Goal: Information Seeking & Learning: Learn about a topic

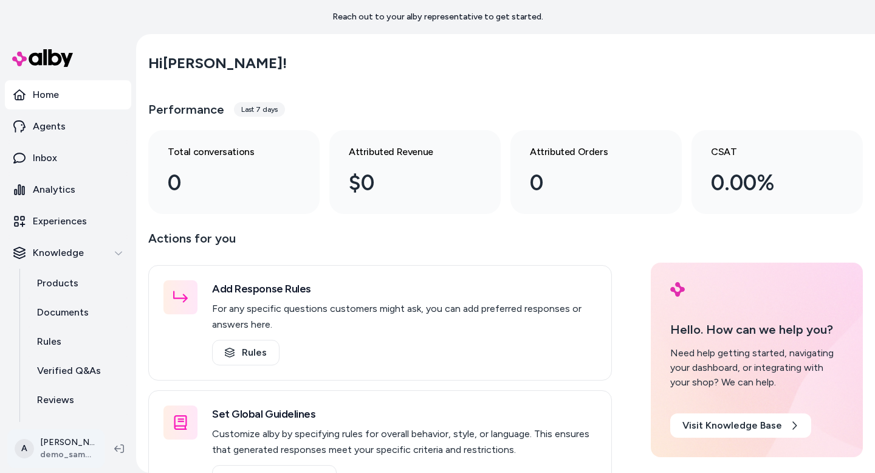
click at [50, 447] on html "Reach out to your alby representative to get started. Home Agents Inbox Analyti…" at bounding box center [437, 236] width 875 height 473
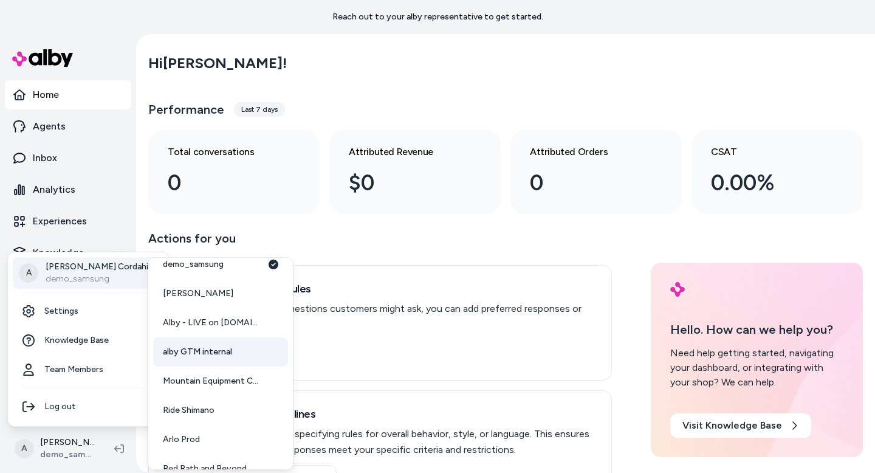
scroll to position [15, 0]
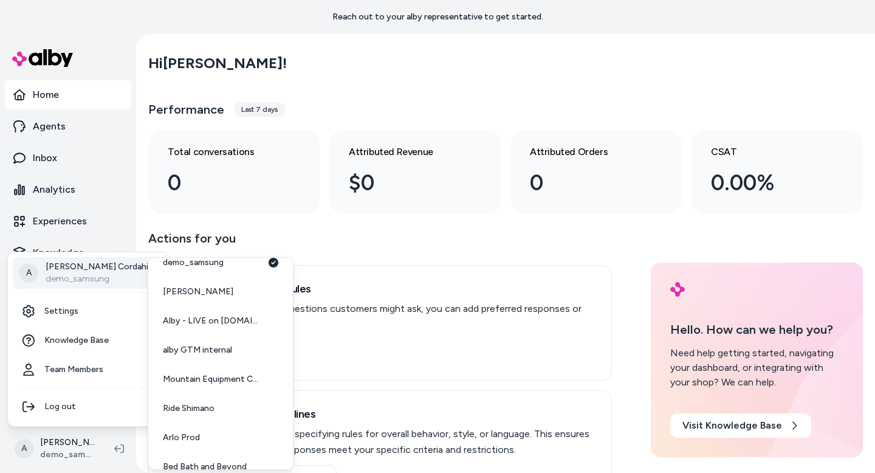
click at [69, 429] on html "Reach out to your alby representative to get started. Home Agents Inbox Analyti…" at bounding box center [437, 236] width 875 height 473
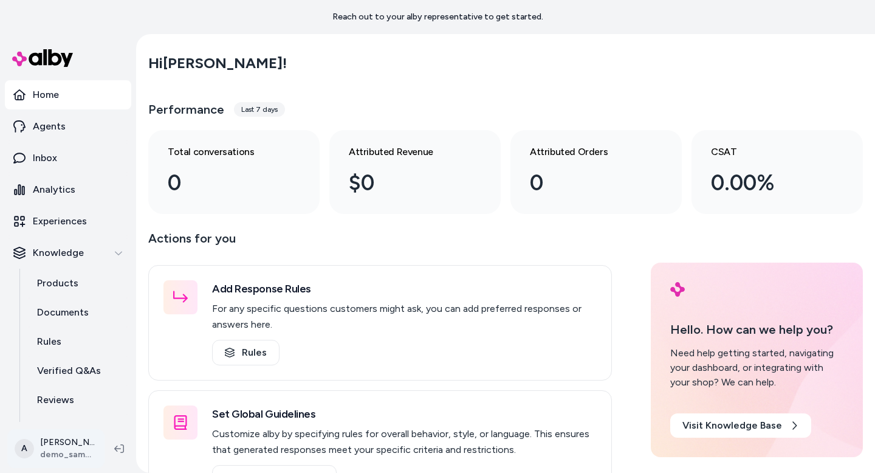
click at [75, 443] on html "Reach out to your alby representative to get started. Home Agents Inbox Analyti…" at bounding box center [437, 236] width 875 height 473
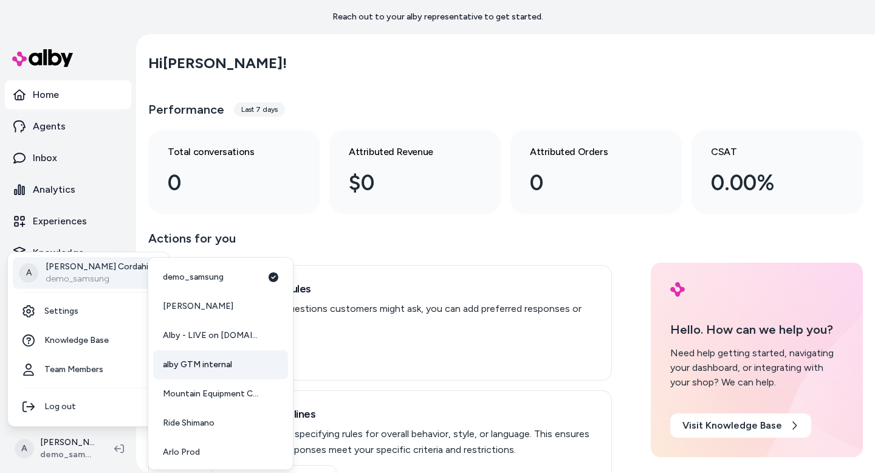
scroll to position [90, 0]
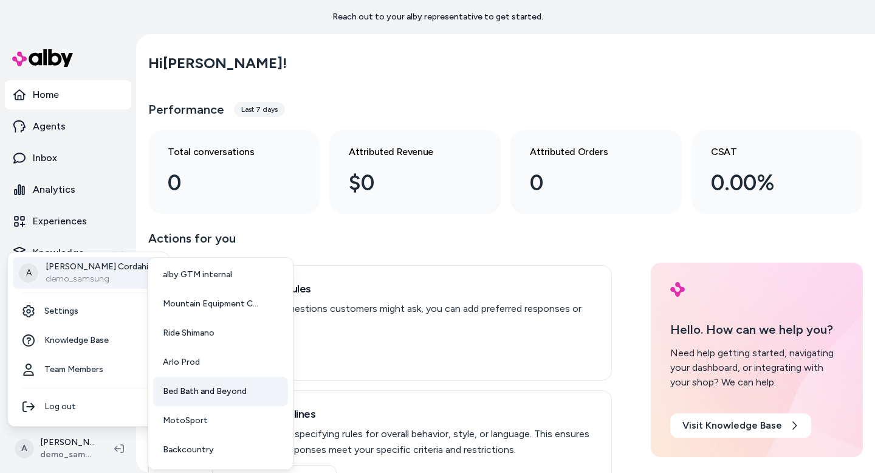
click at [209, 393] on span "Bed Bath and Beyond" at bounding box center [205, 391] width 84 height 12
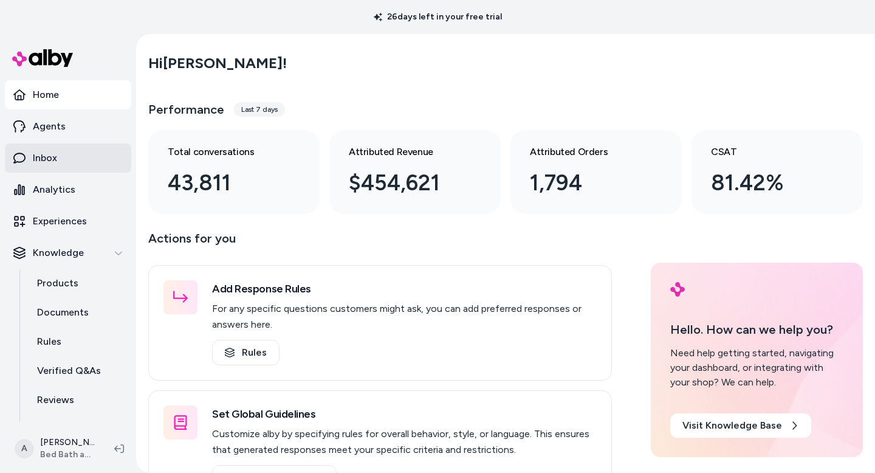
click at [52, 167] on link "Inbox" at bounding box center [68, 157] width 126 height 29
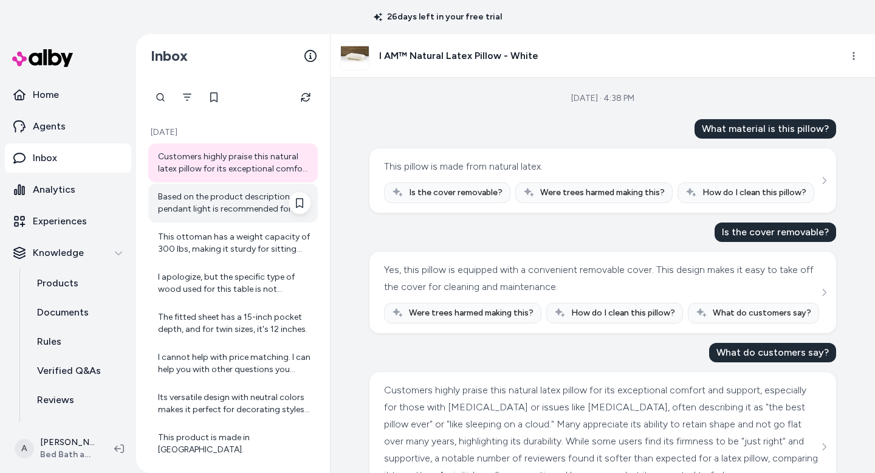
click at [185, 199] on div "Based on the product description, this pendant light is recommended for indoor …" at bounding box center [234, 203] width 153 height 24
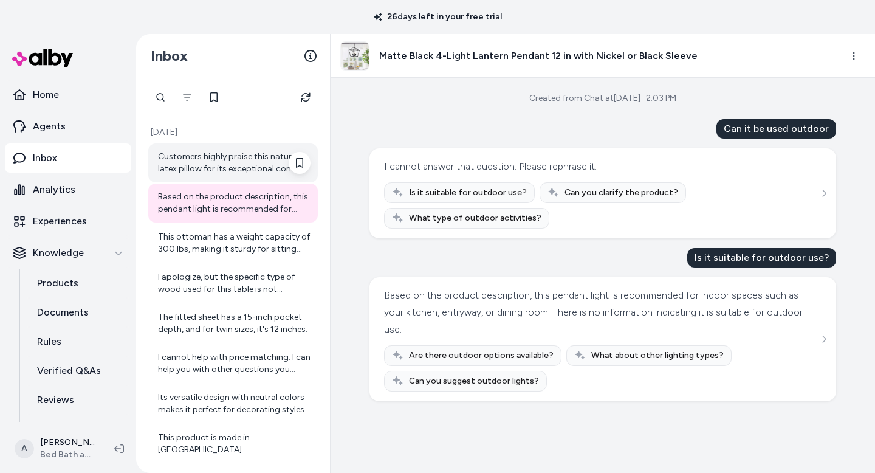
click at [190, 165] on div "Customers highly praise this natural latex pillow for its exceptional comfort a…" at bounding box center [234, 163] width 153 height 24
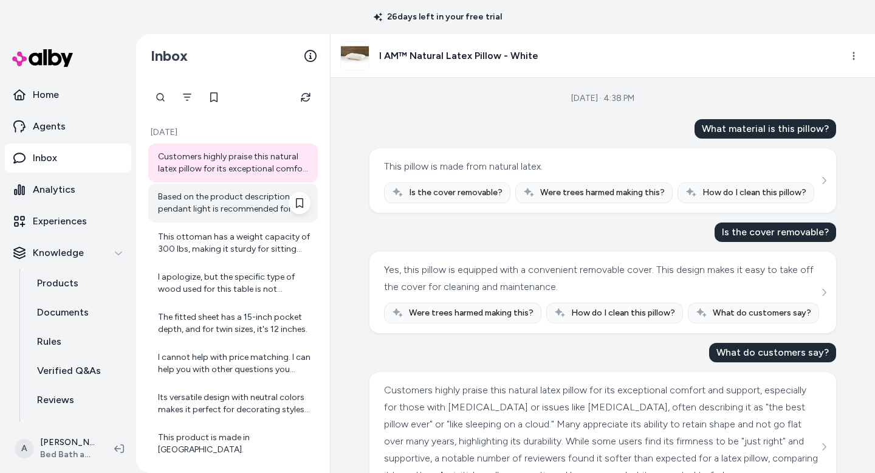
click at [196, 198] on div "Based on the product description, this pendant light is recommended for indoor …" at bounding box center [234, 203] width 153 height 24
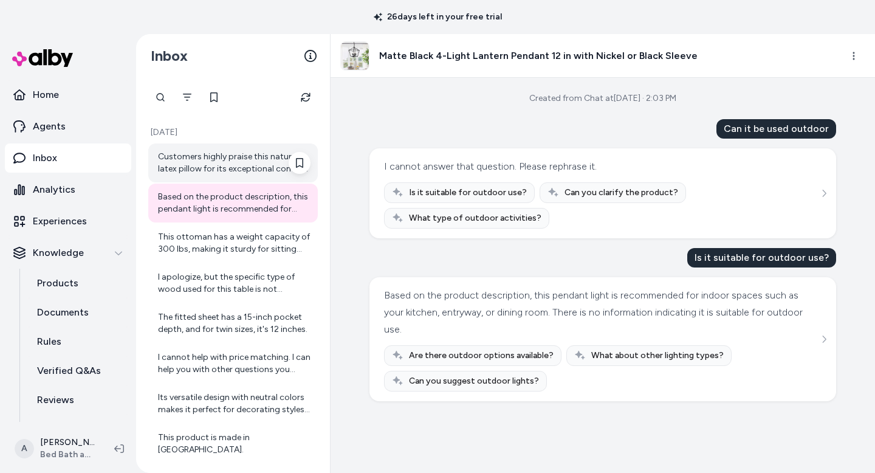
click at [191, 165] on div "Customers highly praise this natural latex pillow for its exceptional comfort a…" at bounding box center [234, 163] width 153 height 24
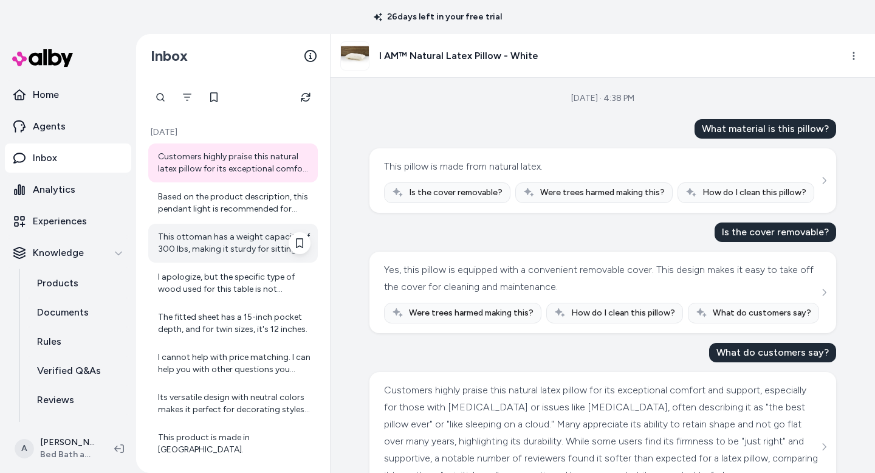
click at [237, 237] on div "This ottoman has a weight capacity of 300 lbs, making it sturdy for sitting and…" at bounding box center [234, 243] width 153 height 24
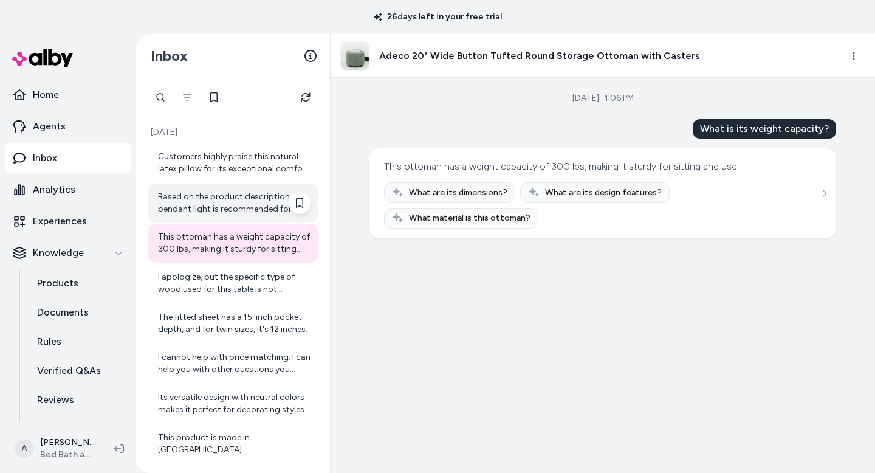
click at [245, 207] on div "Based on the product description, this pendant light is recommended for indoor …" at bounding box center [234, 203] width 153 height 24
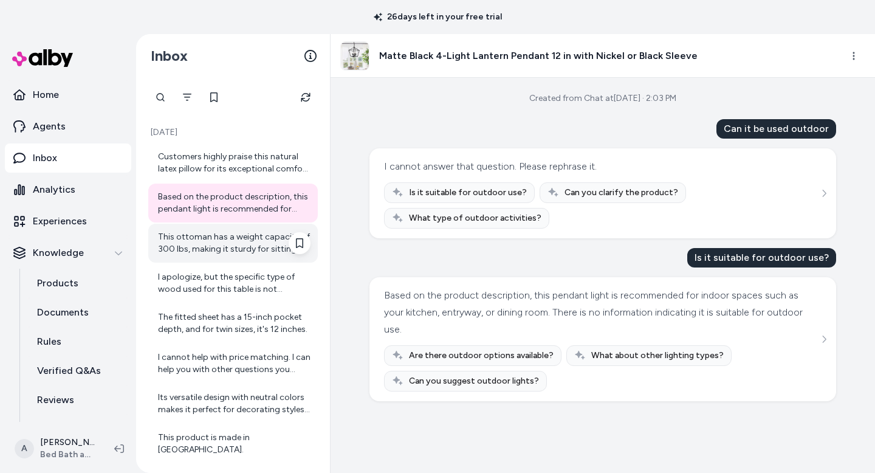
click at [240, 244] on div "This ottoman has a weight capacity of 300 lbs, making it sturdy for sitting and…" at bounding box center [234, 243] width 153 height 24
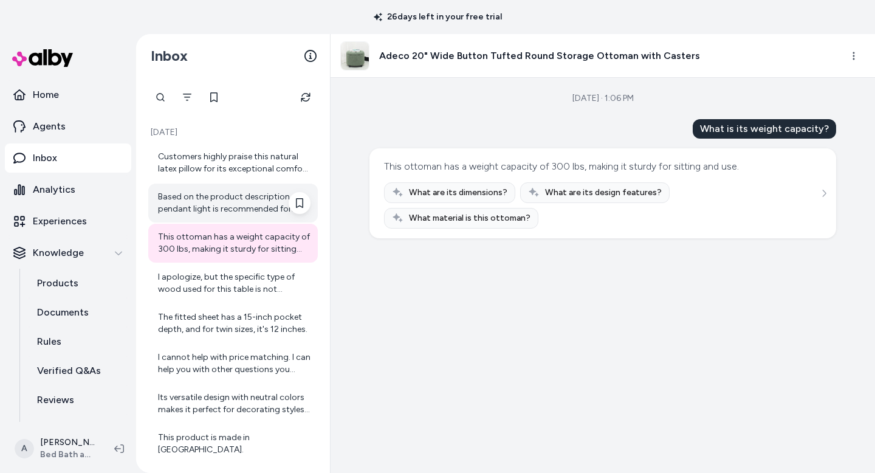
click at [241, 196] on div "Based on the product description, this pendant light is recommended for indoor …" at bounding box center [234, 203] width 153 height 24
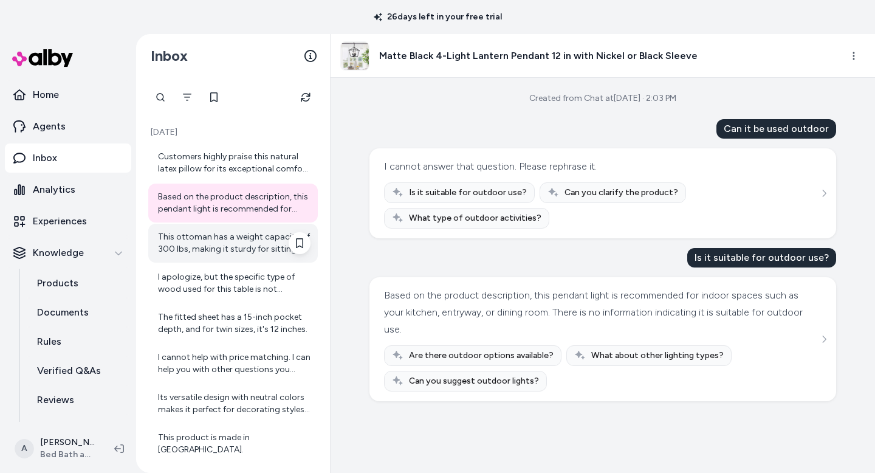
click at [240, 252] on div "This ottoman has a weight capacity of 300 lbs, making it sturdy for sitting and…" at bounding box center [234, 243] width 153 height 24
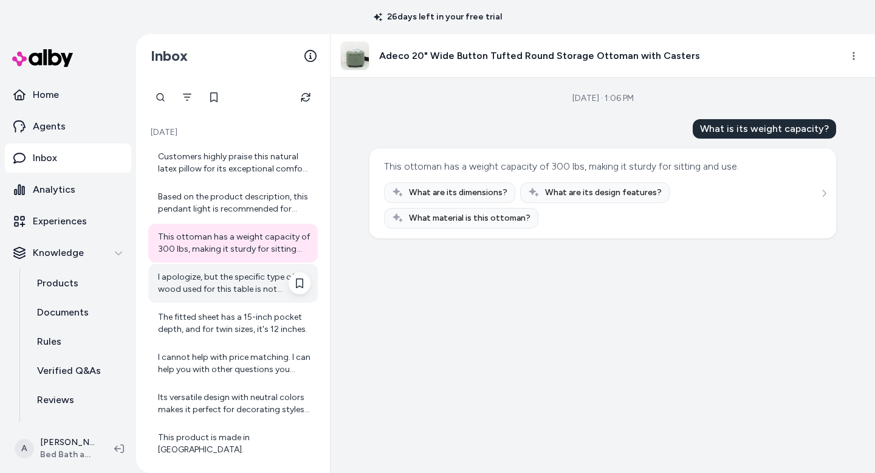
click at [236, 302] on div "I apologize, but the specific type of wood used for this table is not mentioned…" at bounding box center [233, 283] width 170 height 39
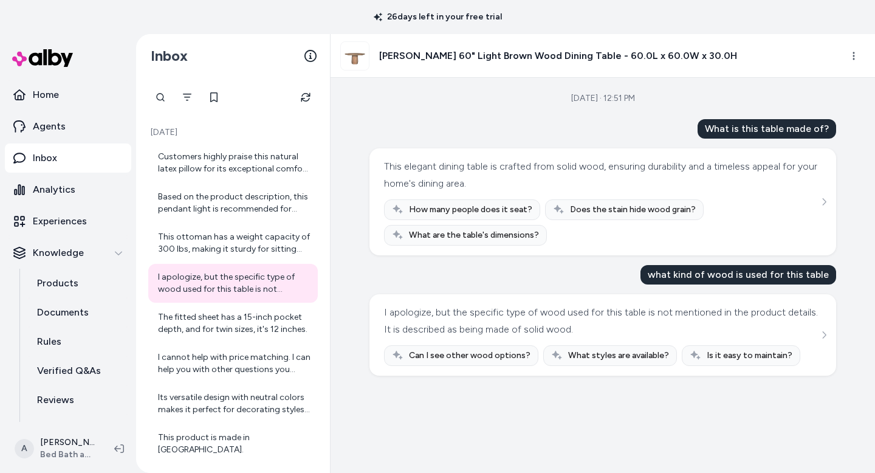
click at [74, 159] on link "Inbox" at bounding box center [68, 157] width 126 height 29
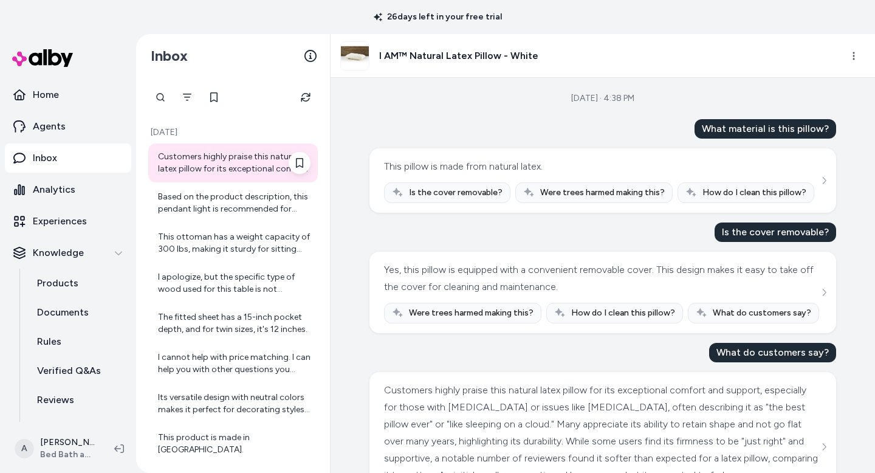
click at [199, 168] on div "Customers highly praise this natural latex pillow for its exceptional comfort a…" at bounding box center [234, 163] width 153 height 24
click at [204, 205] on div "Based on the product description, this pendant light is recommended for indoor …" at bounding box center [234, 203] width 153 height 24
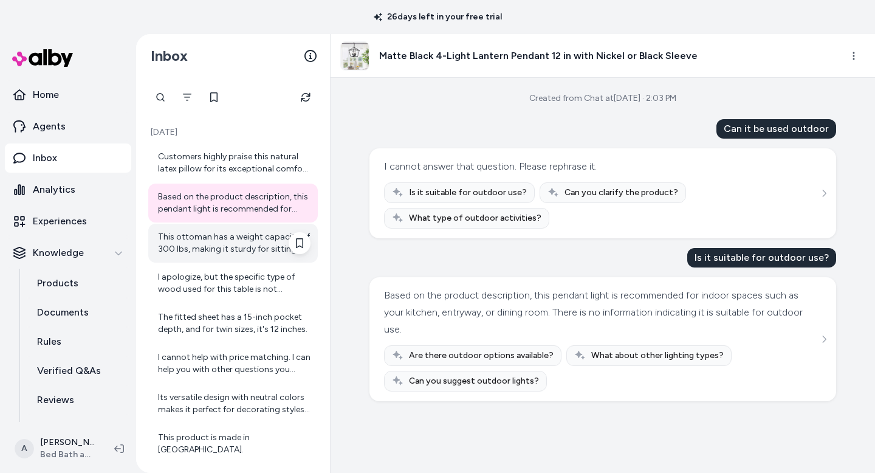
click at [217, 249] on div "This ottoman has a weight capacity of 300 lbs, making it sturdy for sitting and…" at bounding box center [234, 243] width 153 height 24
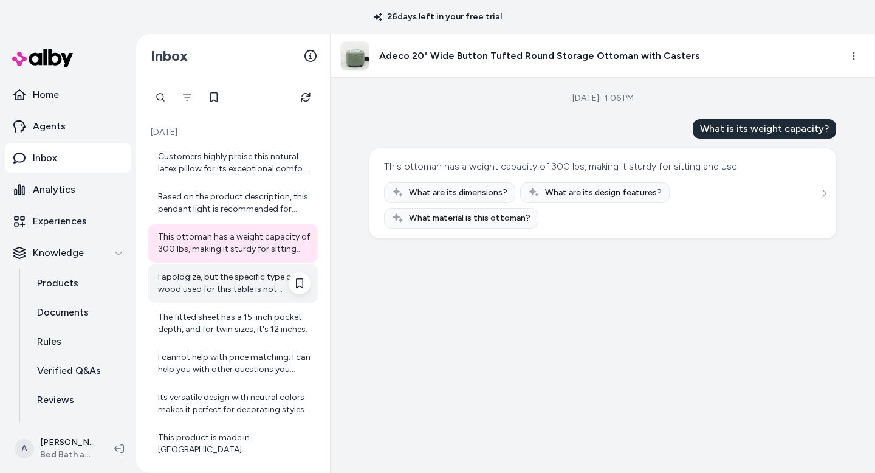
click at [218, 280] on div "I apologize, but the specific type of wood used for this table is not mentioned…" at bounding box center [234, 283] width 153 height 24
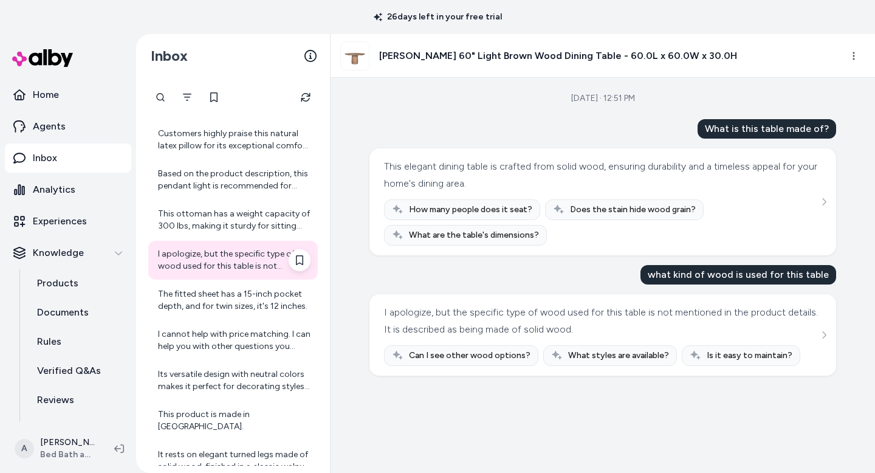
scroll to position [25, 0]
click at [221, 300] on div "The fitted sheet has a 15-inch pocket depth, and for twin sizes, it's 12 inches." at bounding box center [234, 298] width 153 height 24
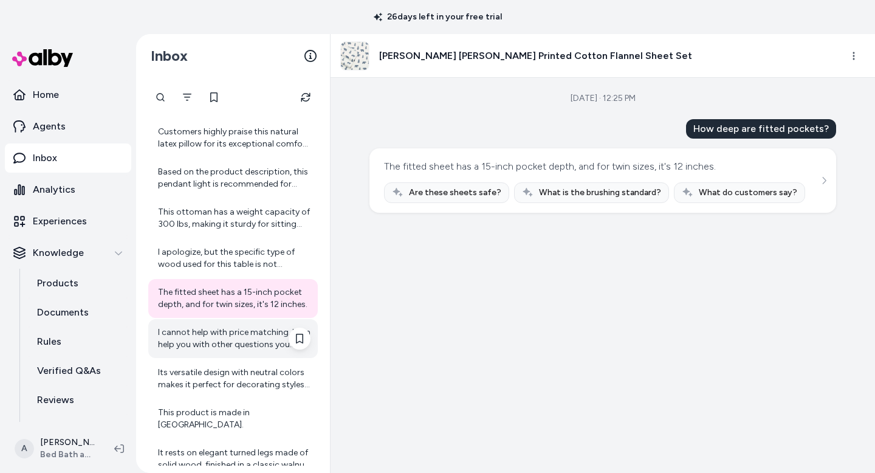
click at [225, 337] on div "I cannot help with price matching. I can help you with other questions you have." at bounding box center [234, 338] width 153 height 24
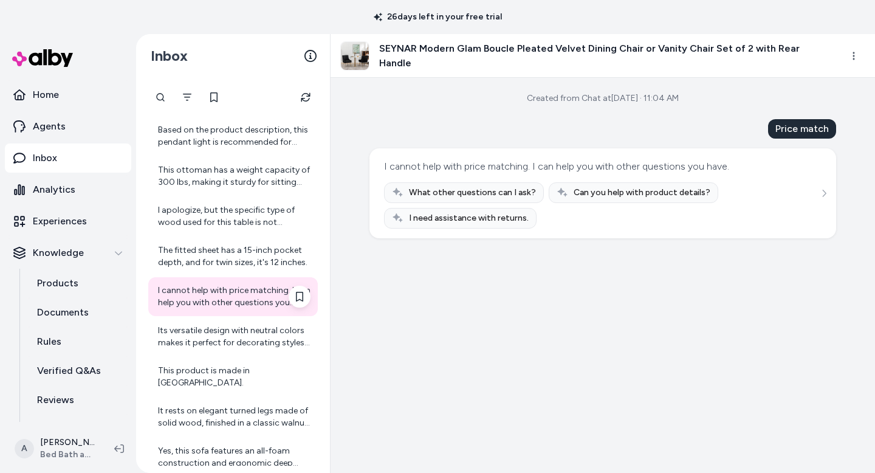
scroll to position [70, 0]
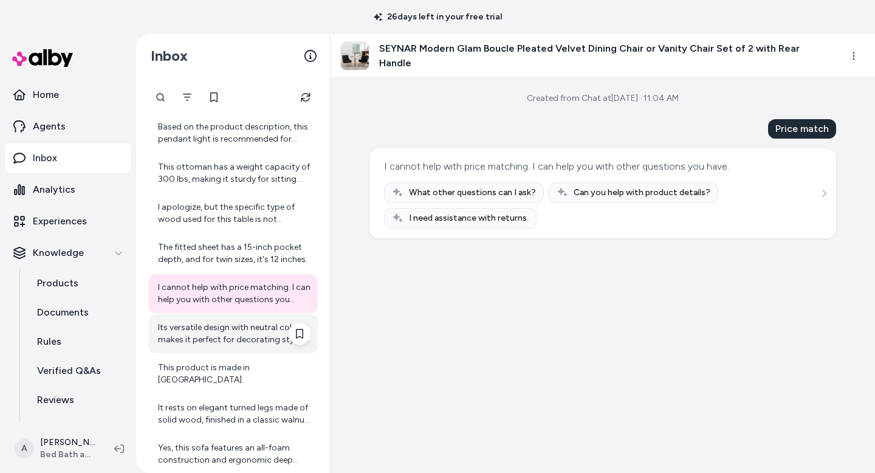
click at [225, 337] on div "Its versatile design with neutral colors makes it perfect for decorating styles…" at bounding box center [234, 334] width 153 height 24
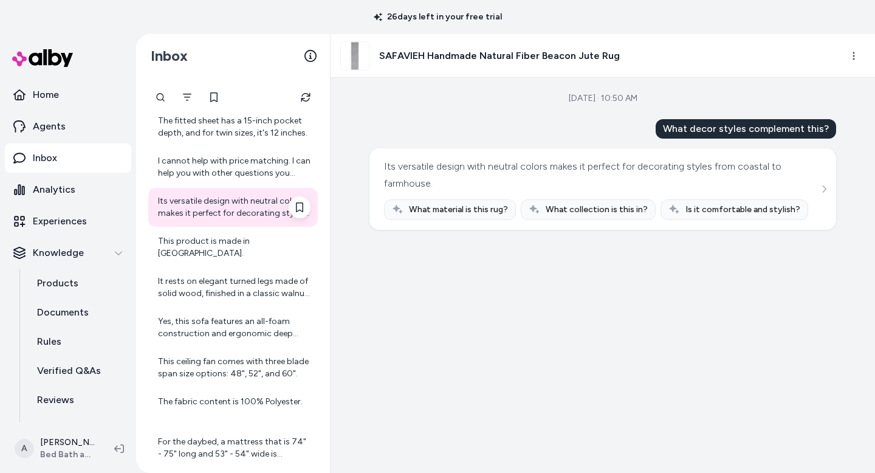
scroll to position [204, 0]
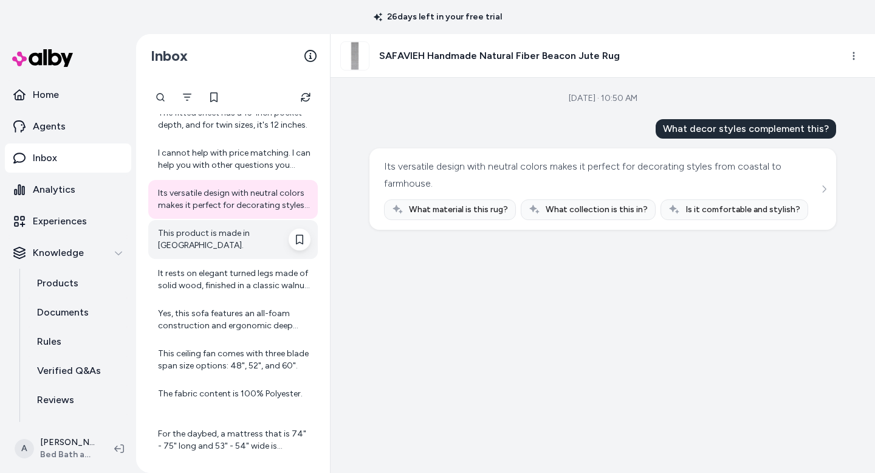
click at [210, 230] on div "This product is made in [GEOGRAPHIC_DATA]." at bounding box center [234, 239] width 153 height 24
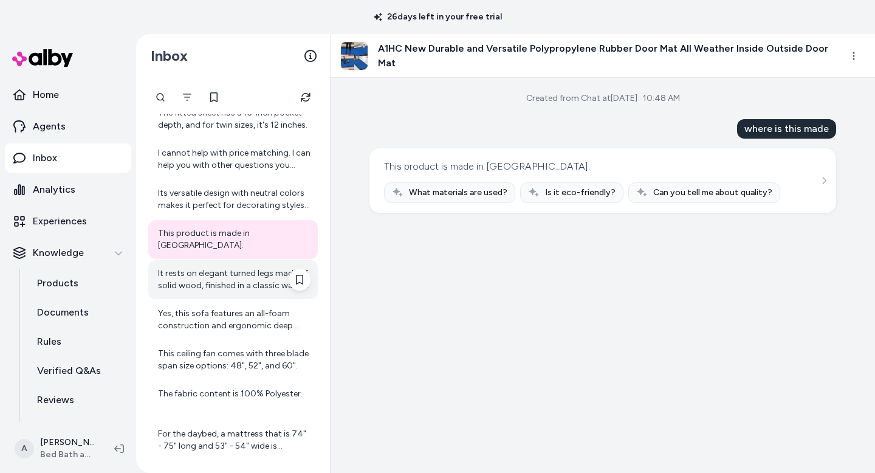
click at [227, 277] on div "It rests on elegant turned legs made of solid wood, finished in a classic walnu…" at bounding box center [234, 280] width 153 height 24
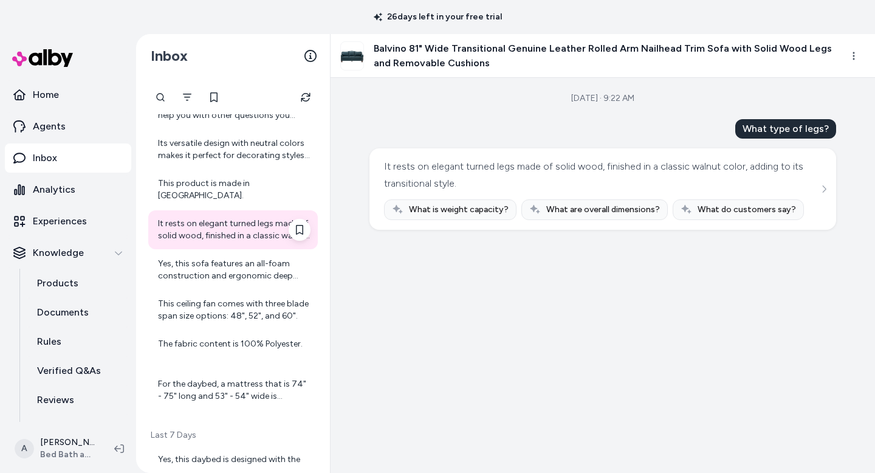
scroll to position [257, 0]
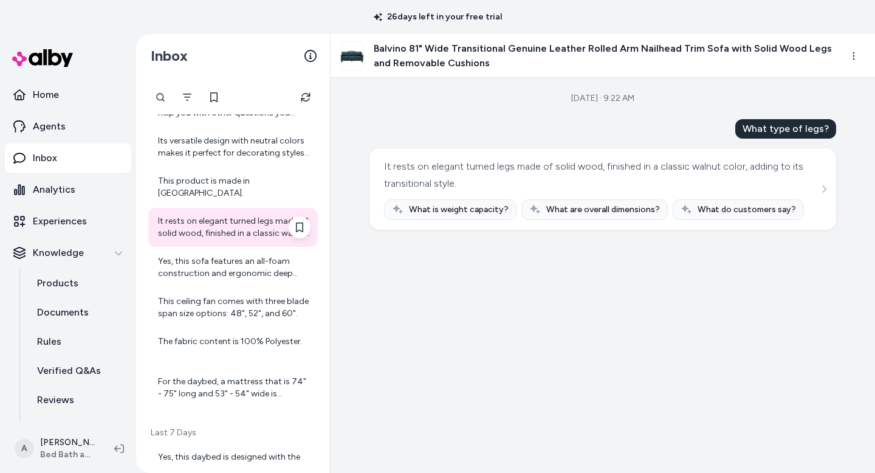
click at [227, 277] on div "Yes, this sofa features an all-foam construction and ergonomic deep seating wit…" at bounding box center [234, 267] width 153 height 24
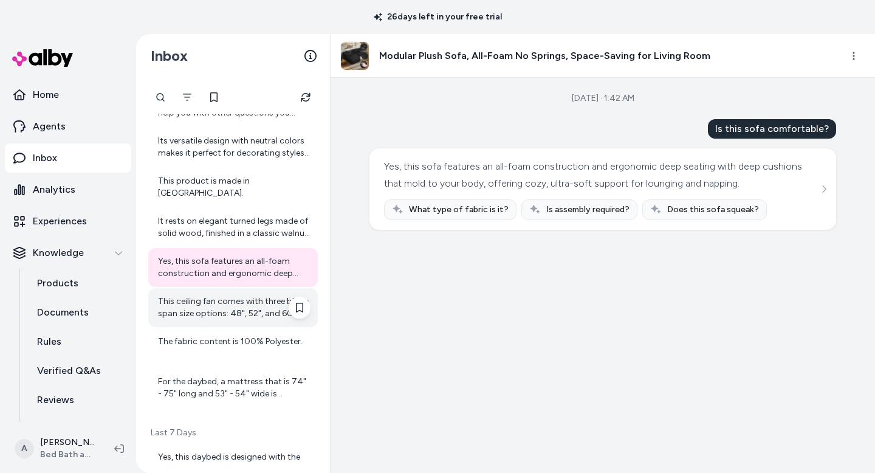
click at [230, 314] on div "This ceiling fan comes with three blade span size options: 48", 52", and 60"." at bounding box center [234, 307] width 153 height 24
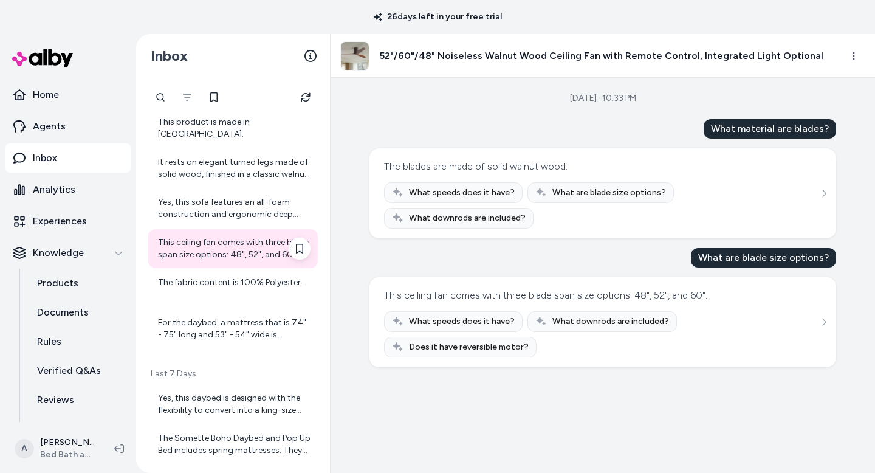
scroll to position [319, 0]
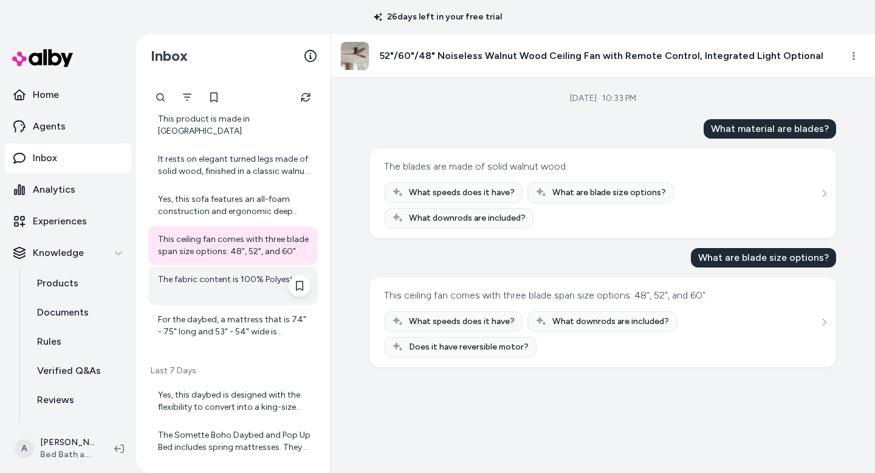
click at [224, 283] on div "The fabric content is 100% Polyester." at bounding box center [234, 286] width 153 height 24
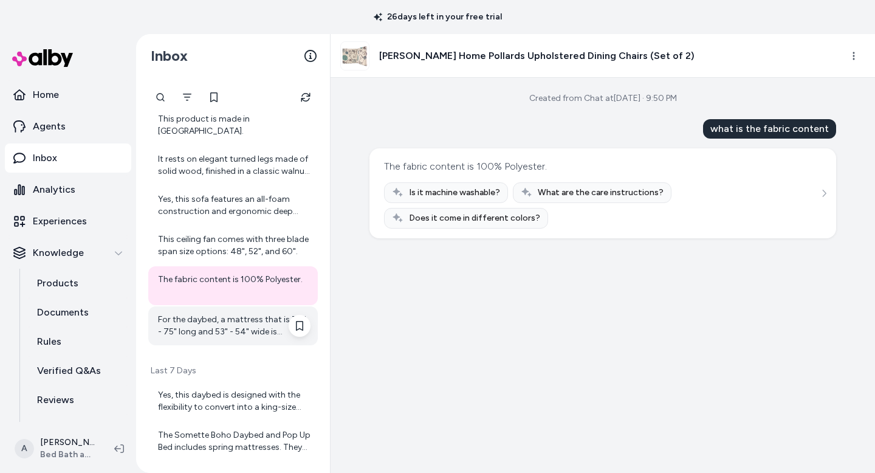
click at [228, 316] on div "For the daybed, a mattress that is 74" - 75" long and 53" - 54" wide is recomme…" at bounding box center [234, 326] width 153 height 24
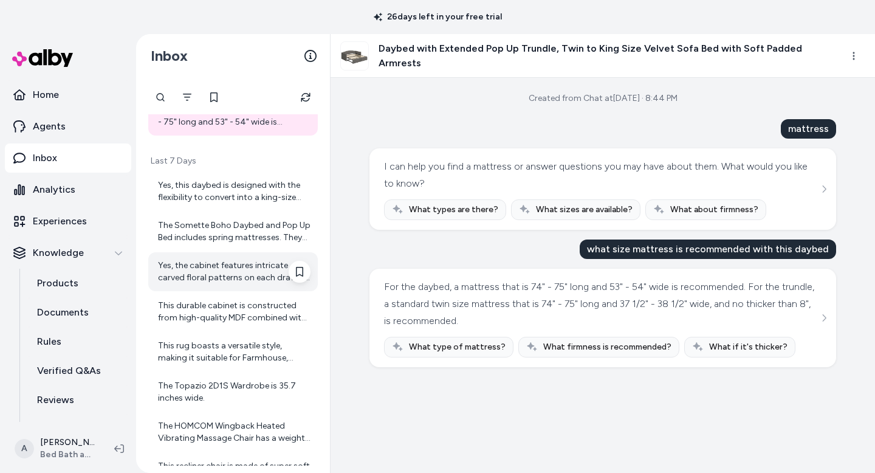
scroll to position [529, 0]
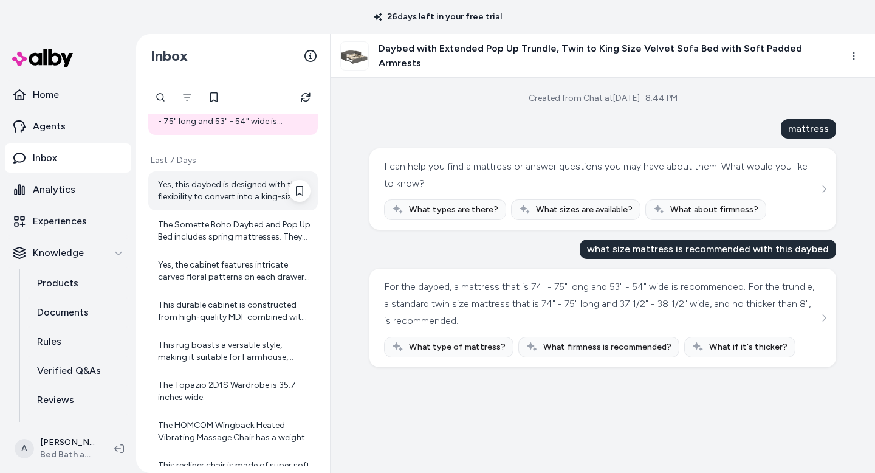
click at [210, 189] on div "Yes, this daybed is designed with the flexibility to convert into a king-size b…" at bounding box center [234, 191] width 153 height 24
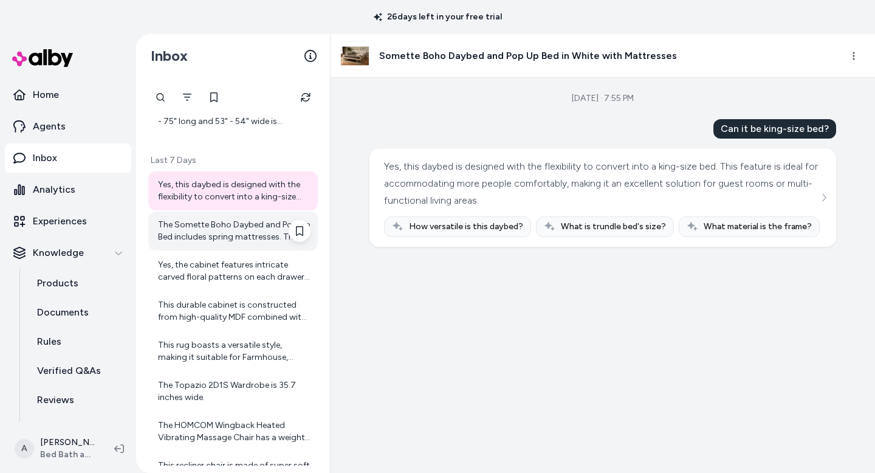
click at [214, 216] on div "The Somette Boho Daybed and Pop Up Bed includes spring mattresses. They are con…" at bounding box center [233, 231] width 170 height 39
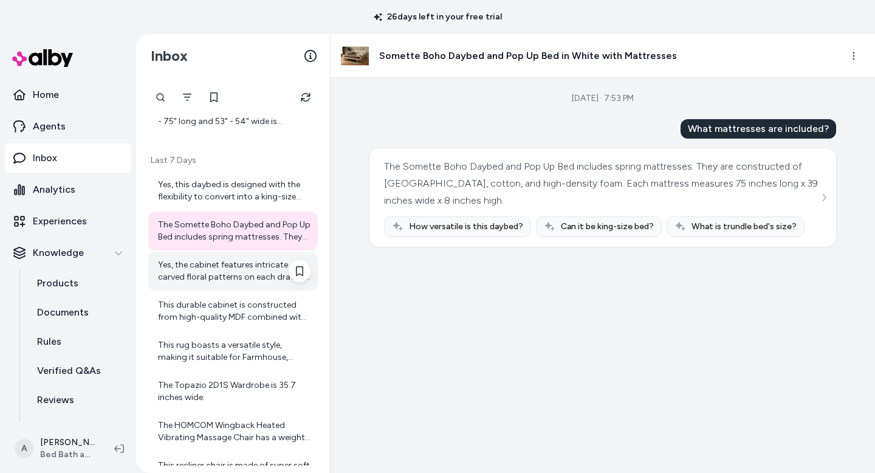
click at [222, 269] on div "Yes, the cabinet features intricate carved floral patterns on each drawer front…" at bounding box center [234, 271] width 153 height 24
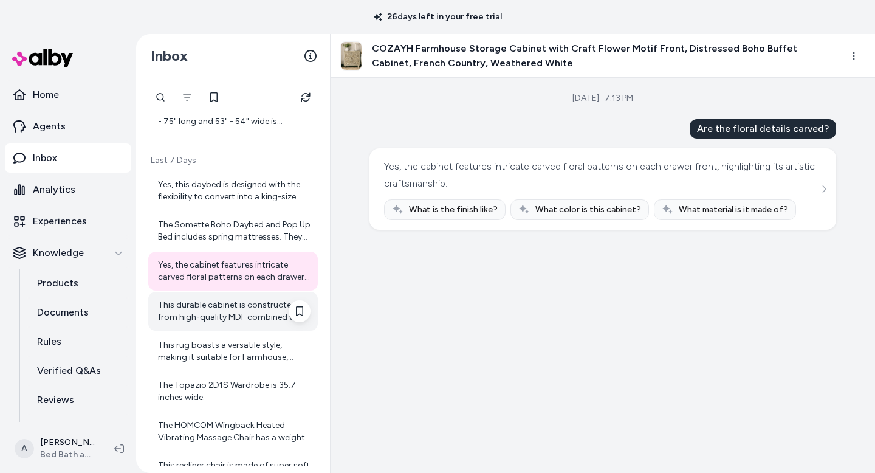
click at [231, 310] on div "This durable cabinet is constructed from high-quality MDF combined with solid w…" at bounding box center [234, 311] width 153 height 24
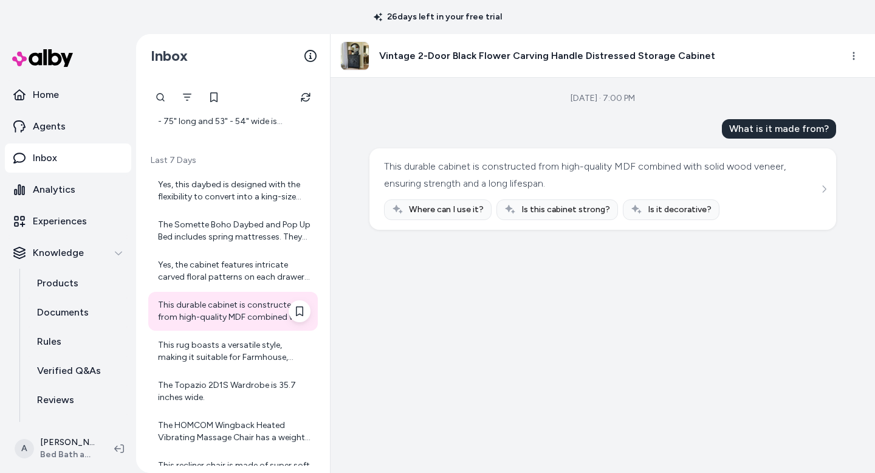
scroll to position [562, 0]
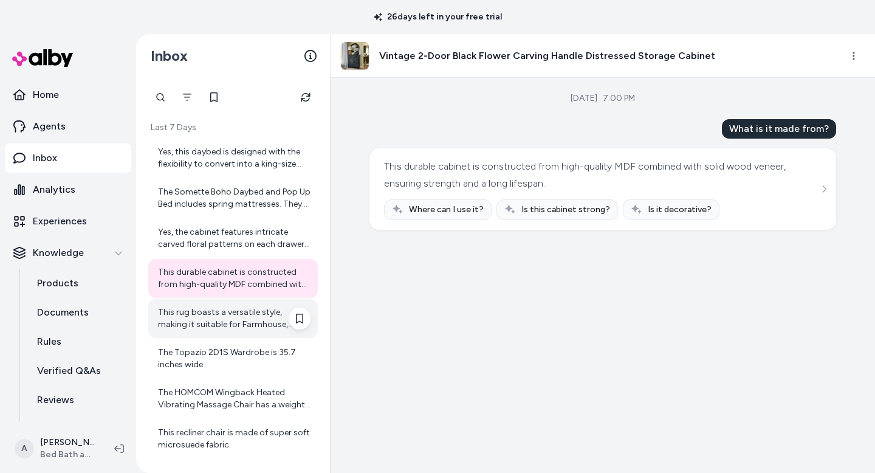
click at [233, 320] on div "This rug boasts a versatile style, making it suitable for Farmhouse, Modern & C…" at bounding box center [234, 318] width 153 height 24
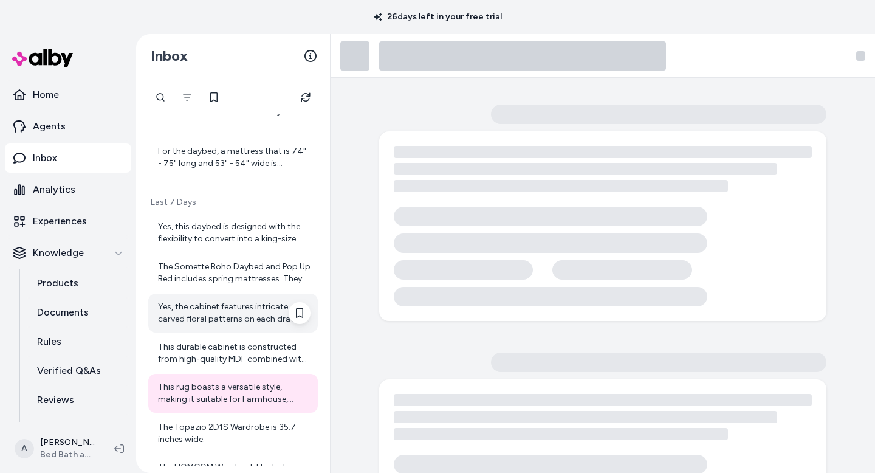
scroll to position [484, 0]
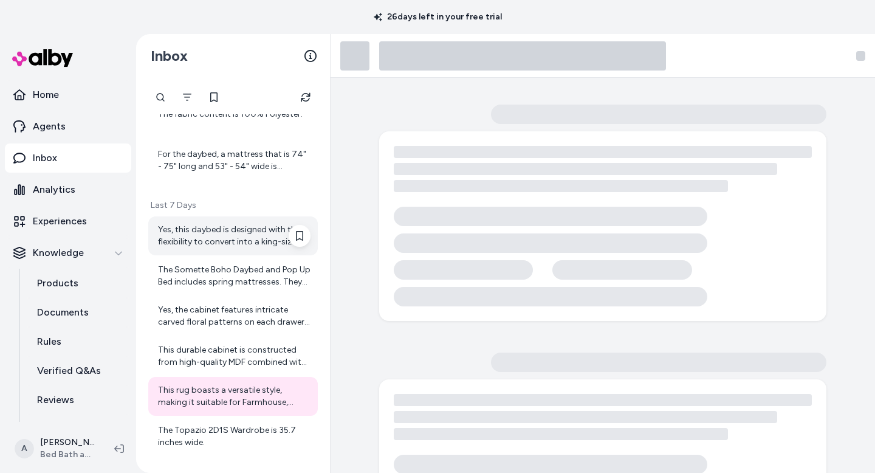
click at [215, 235] on div "Yes, this daybed is designed with the flexibility to convert into a king-size b…" at bounding box center [234, 236] width 153 height 24
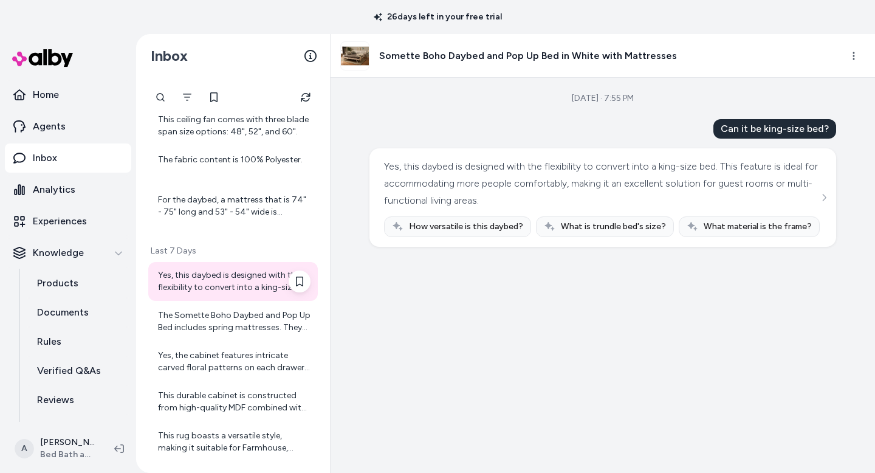
scroll to position [438, 0]
click at [214, 223] on div "For the daybed, a mattress that is 74" - 75" long and 53" - 54" wide is recomme…" at bounding box center [233, 206] width 170 height 39
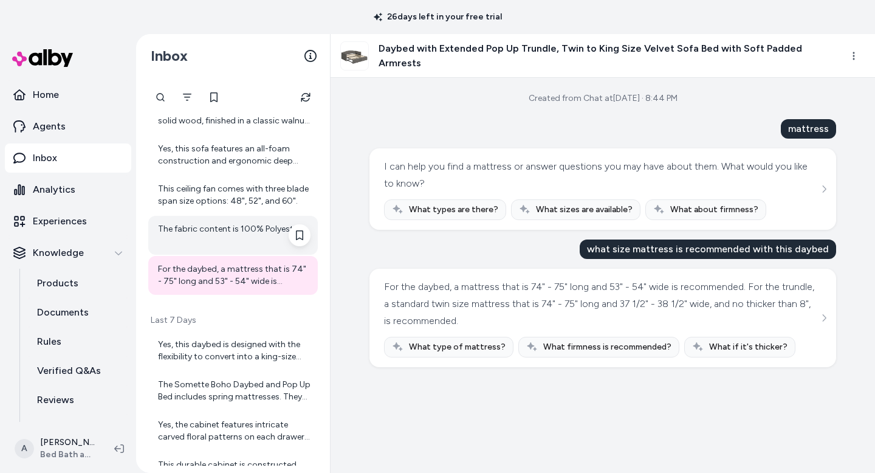
scroll to position [368, 0]
click at [209, 229] on div "The fabric content is 100% Polyester." at bounding box center [234, 236] width 153 height 24
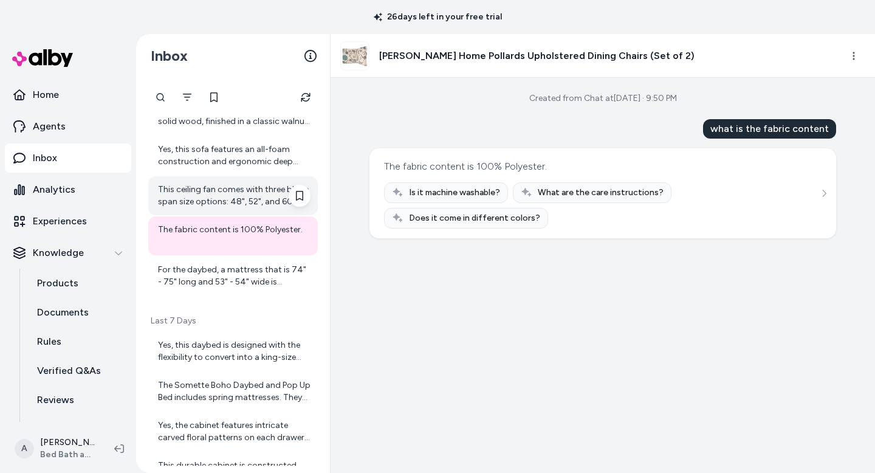
click at [208, 198] on div "This ceiling fan comes with three blade span size options: 48", 52", and 60"." at bounding box center [234, 196] width 153 height 24
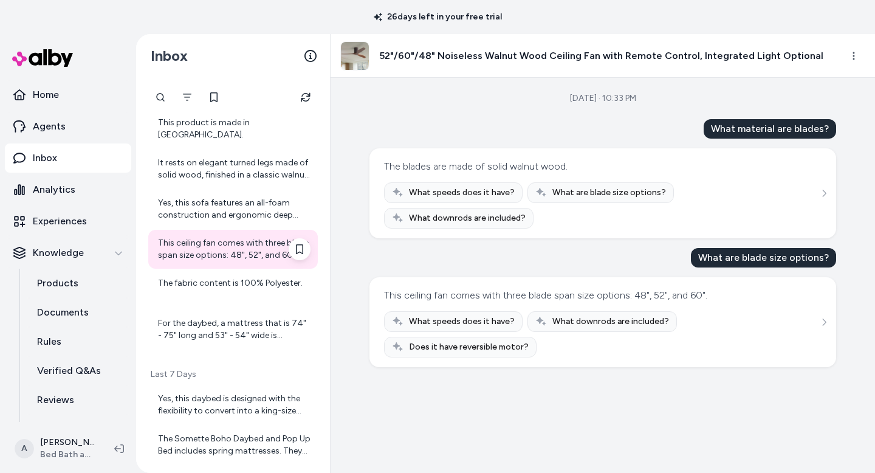
scroll to position [314, 0]
click at [208, 198] on div "Yes, this sofa features an all-foam construction and ergonomic deep seating wit…" at bounding box center [234, 210] width 153 height 24
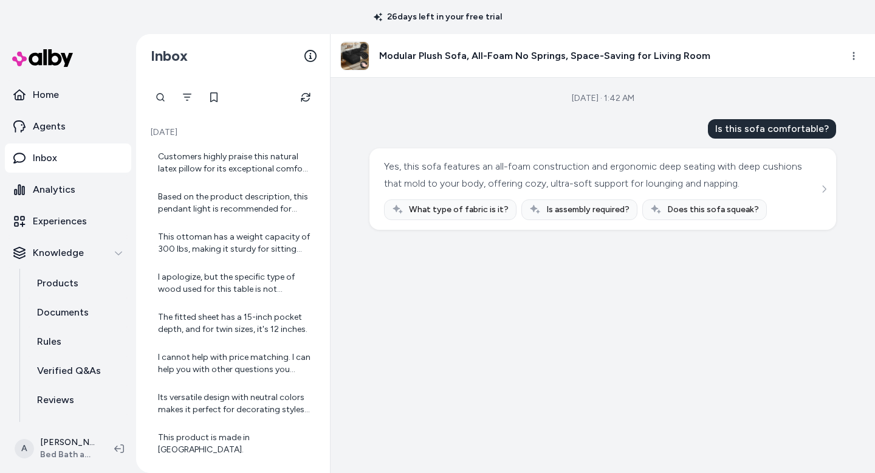
click at [814, 188] on div "Yes, this sofa features an all-foam construction and ergonomic deep seating wit…" at bounding box center [603, 189] width 438 height 62
click at [824, 188] on icon "See more" at bounding box center [824, 189] width 9 height 9
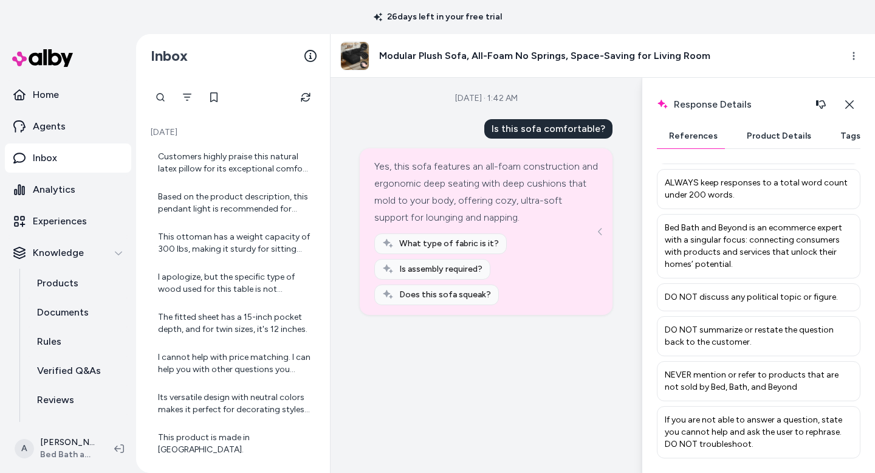
scroll to position [490, 0]
click at [217, 348] on div "I cannot help with price matching. I can help you with other questions you have." at bounding box center [233, 363] width 170 height 39
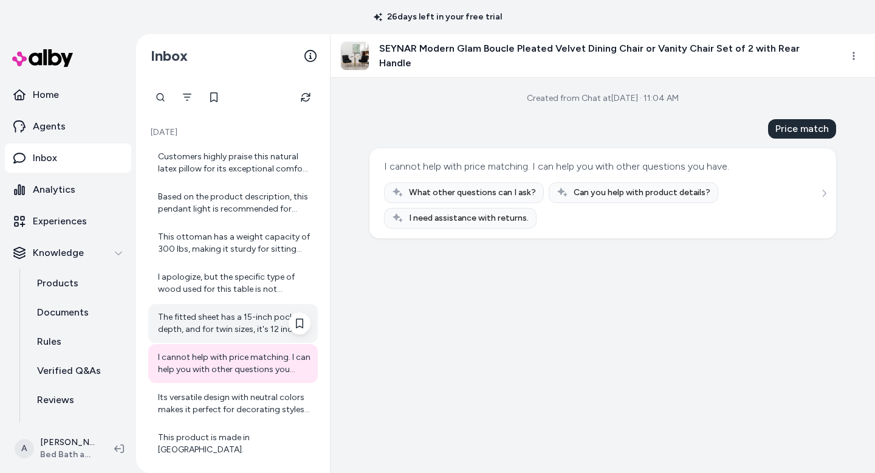
click at [217, 312] on div "The fitted sheet has a 15-inch pocket depth, and for twin sizes, it's 12 inches." at bounding box center [234, 323] width 153 height 24
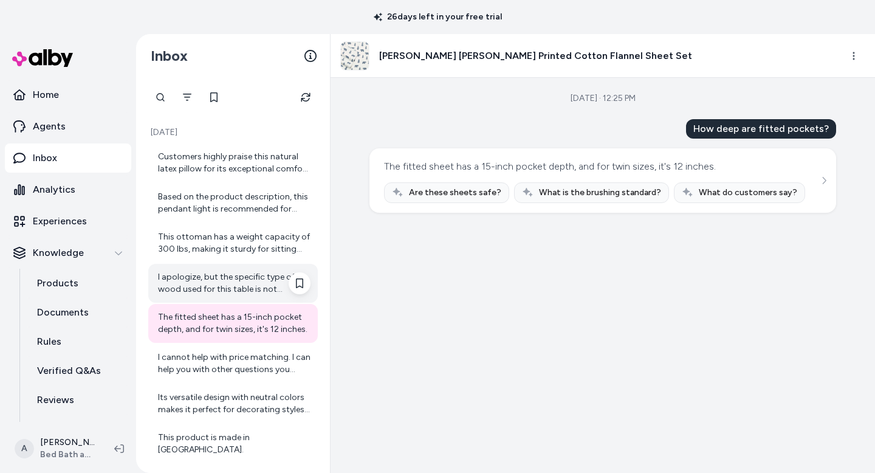
click at [218, 281] on div "I apologize, but the specific type of wood used for this table is not mentioned…" at bounding box center [234, 283] width 153 height 24
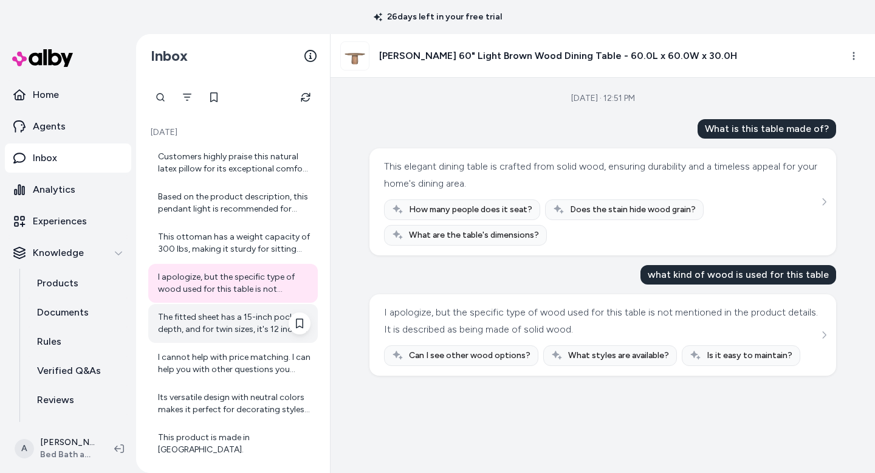
click at [221, 327] on div "The fitted sheet has a 15-inch pocket depth, and for twin sizes, it's 12 inches." at bounding box center [234, 323] width 153 height 24
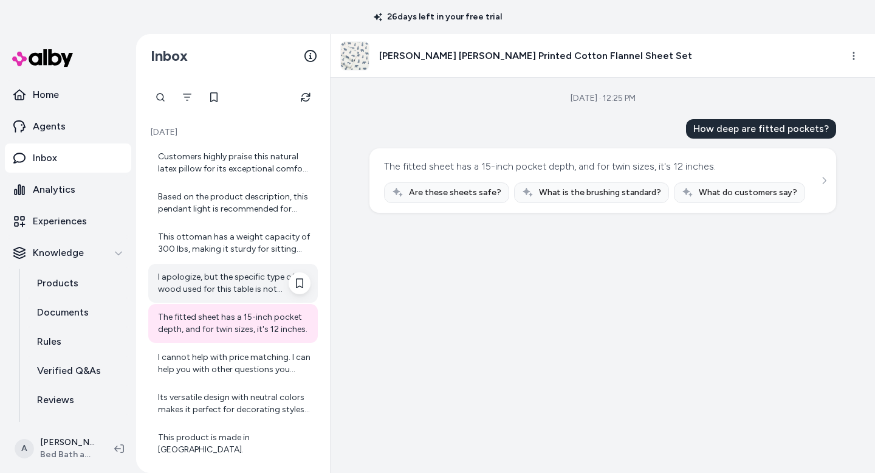
click at [225, 266] on div "I apologize, but the specific type of wood used for this table is not mentioned…" at bounding box center [233, 283] width 170 height 39
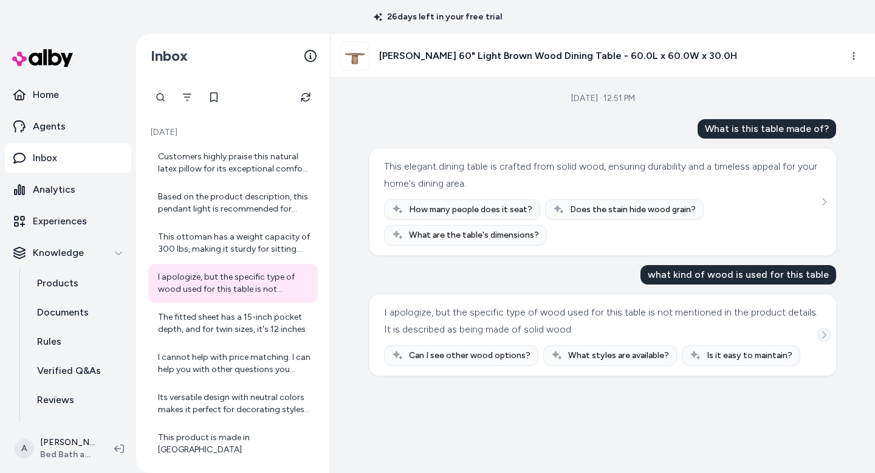
click at [824, 336] on icon "See more" at bounding box center [824, 335] width 9 height 9
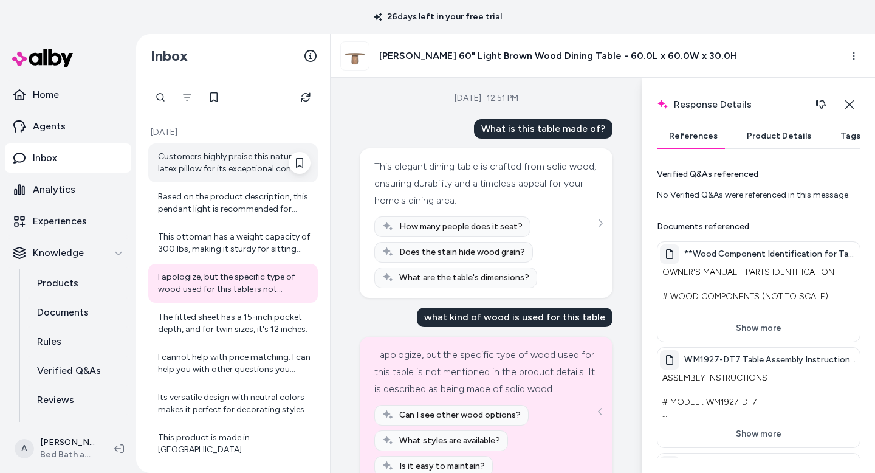
click at [210, 165] on div "Customers highly praise this natural latex pillow for its exceptional comfort a…" at bounding box center [234, 163] width 153 height 24
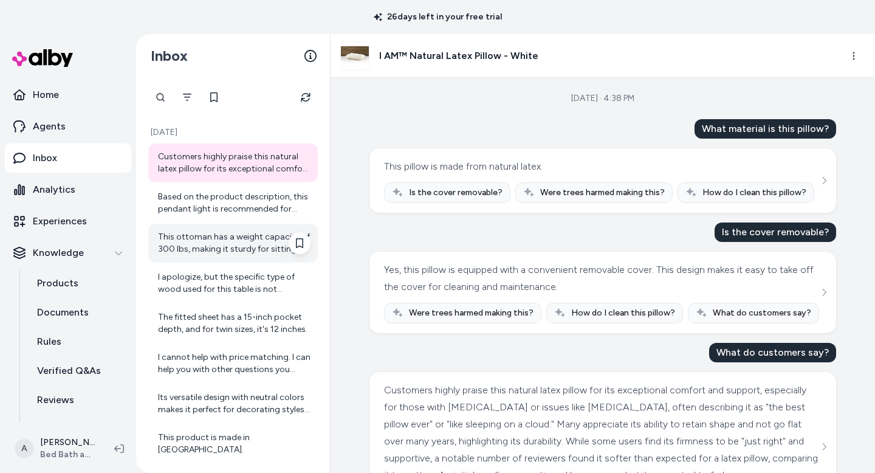
click at [279, 241] on div "This ottoman has a weight capacity of 300 lbs, making it sturdy for sitting and…" at bounding box center [234, 243] width 153 height 24
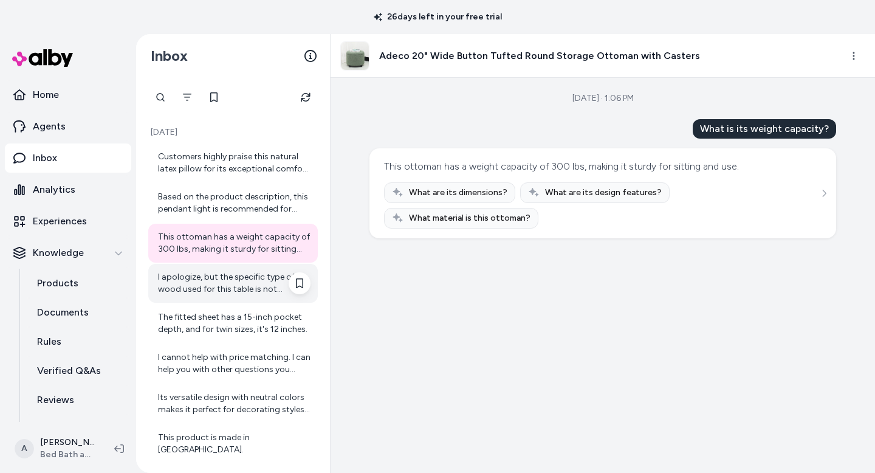
click at [257, 282] on div "I apologize, but the specific type of wood used for this table is not mentioned…" at bounding box center [234, 283] width 153 height 24
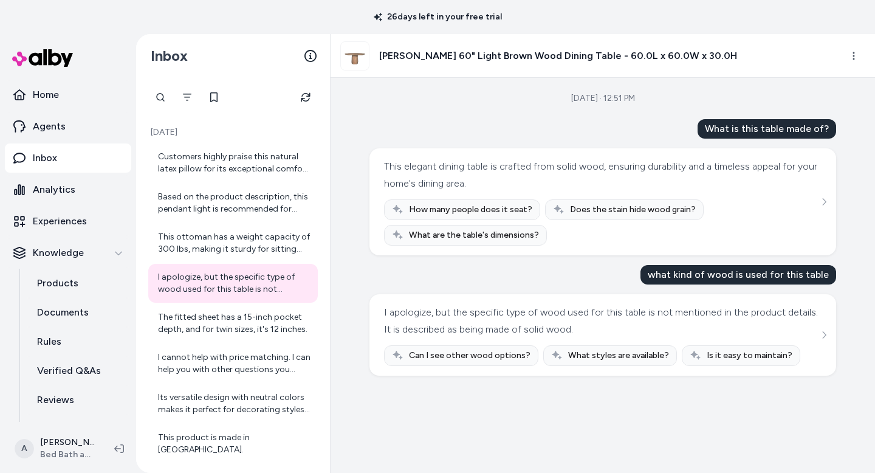
click at [345, 57] on img at bounding box center [355, 56] width 28 height 28
click at [353, 55] on img at bounding box center [355, 56] width 28 height 28
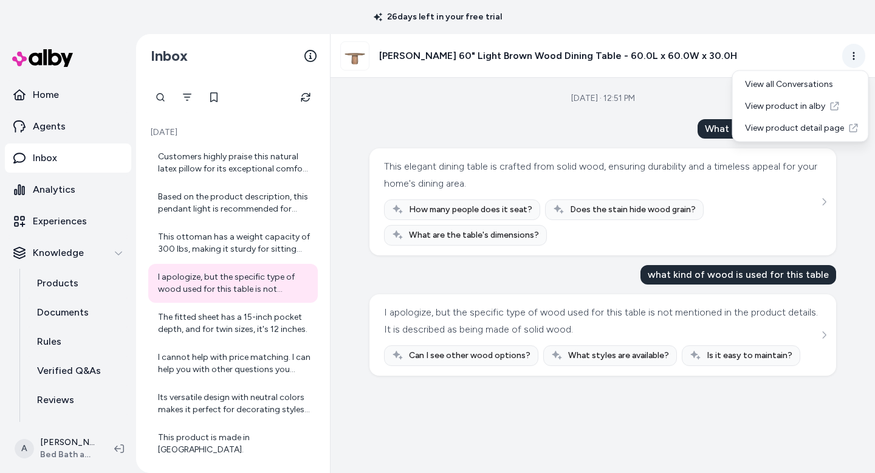
click at [855, 55] on html "26 days left in your free trial Home Agents Inbox Analytics Experiences Knowled…" at bounding box center [437, 236] width 875 height 473
click at [805, 129] on link "View product detail page" at bounding box center [801, 128] width 131 height 22
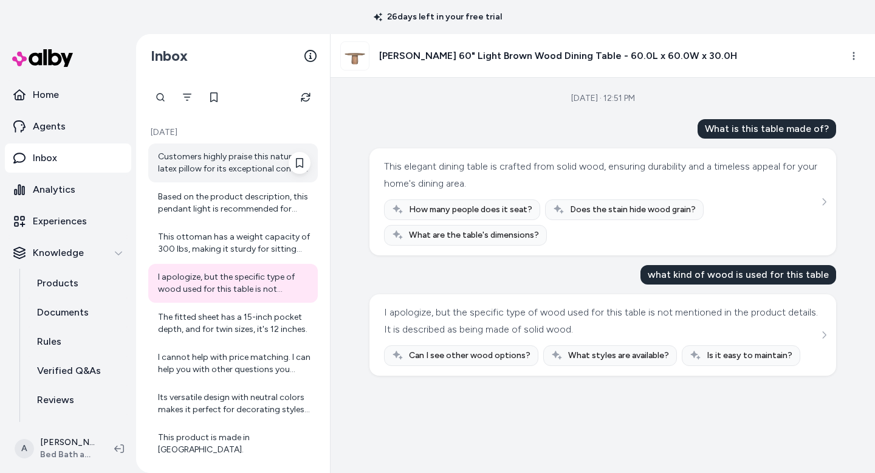
click at [263, 167] on div "Customers highly praise this natural latex pillow for its exceptional comfort a…" at bounding box center [234, 163] width 153 height 24
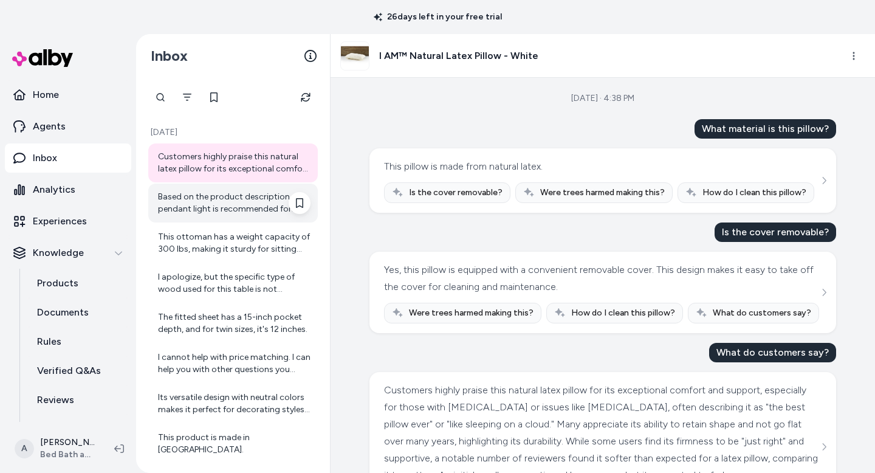
click at [235, 196] on div "Based on the product description, this pendant light is recommended for indoor …" at bounding box center [234, 203] width 153 height 24
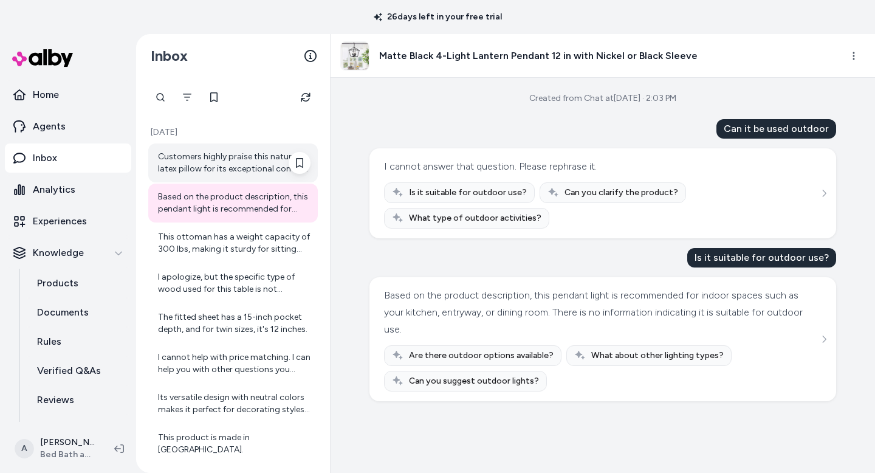
click at [235, 164] on div "Customers highly praise this natural latex pillow for its exceptional comfort a…" at bounding box center [234, 163] width 153 height 24
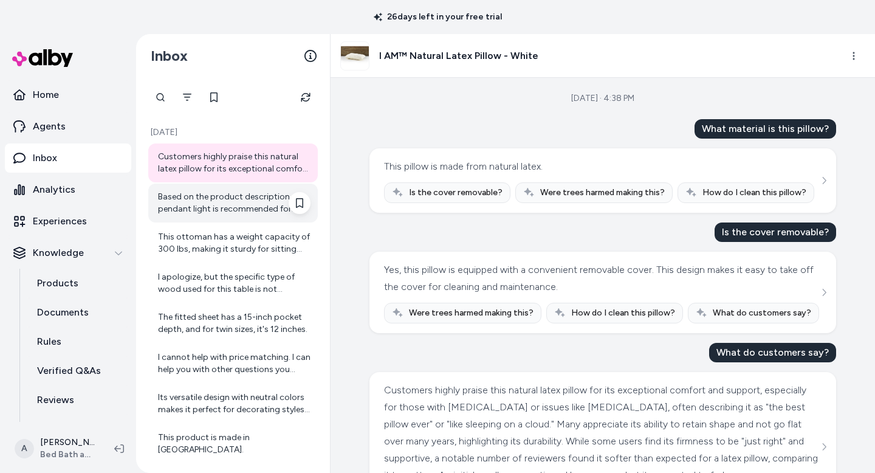
click at [201, 193] on div "Based on the product description, this pendant light is recommended for indoor …" at bounding box center [234, 203] width 153 height 24
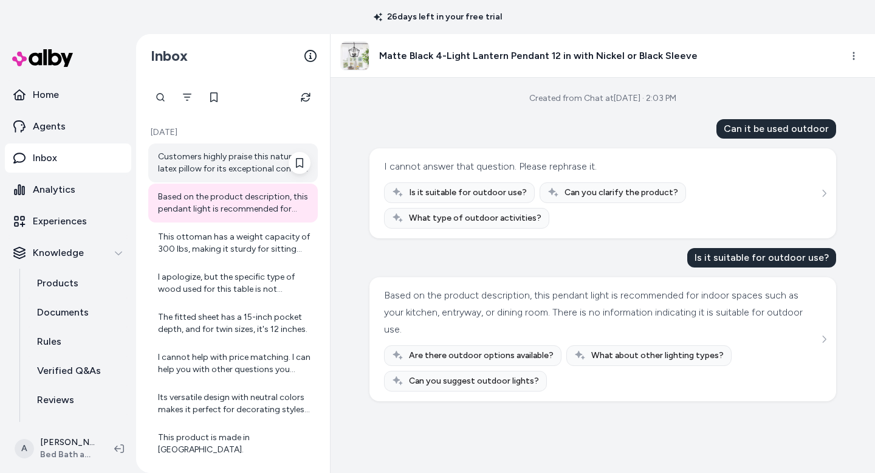
click at [199, 173] on div "Customers highly praise this natural latex pillow for its exceptional comfort a…" at bounding box center [234, 163] width 153 height 24
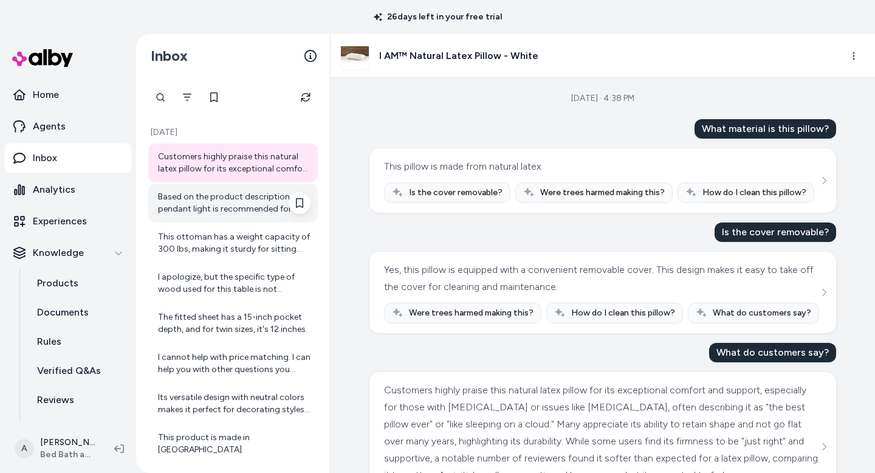
click at [205, 200] on div "Based on the product description, this pendant light is recommended for indoor …" at bounding box center [234, 203] width 153 height 24
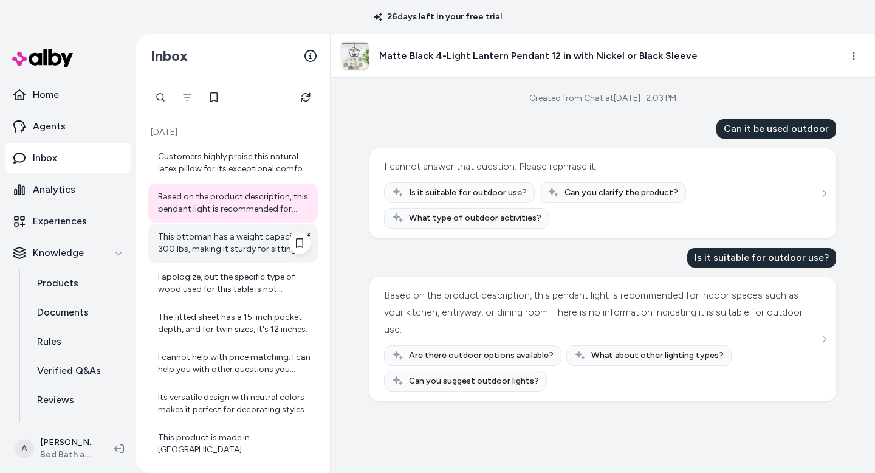
click at [219, 242] on div "This ottoman has a weight capacity of 300 lbs, making it sturdy for sitting and…" at bounding box center [234, 243] width 153 height 24
